Goal: Task Accomplishment & Management: Manage account settings

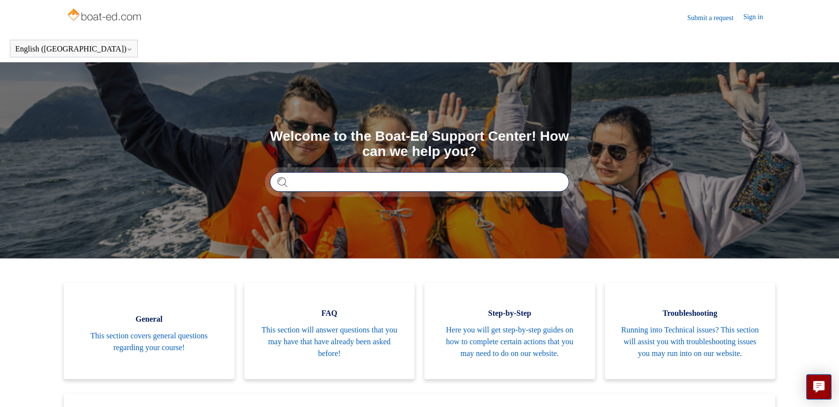
click at [385, 183] on input "Search" at bounding box center [419, 182] width 299 height 20
type input "**********"
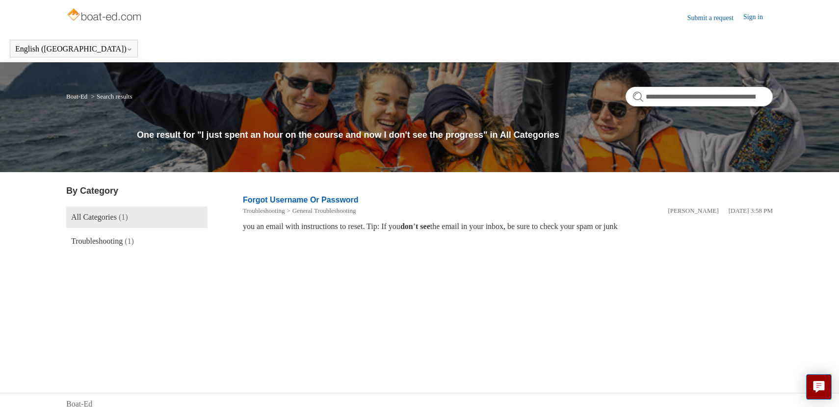
click at [754, 18] on link "Sign in" at bounding box center [757, 18] width 29 height 12
